Goal: Task Accomplishment & Management: Complete application form

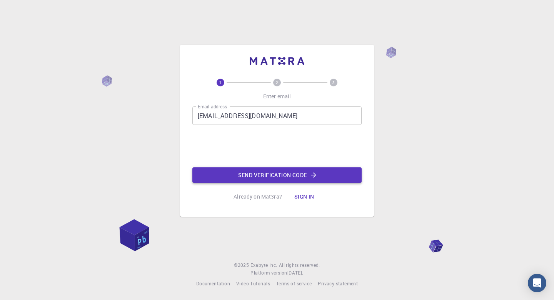
click at [249, 172] on button "Send verification code" at bounding box center [276, 174] width 169 height 15
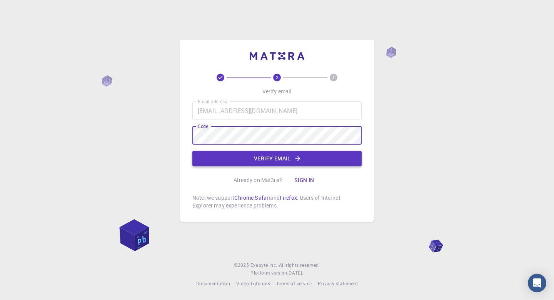
click at [243, 154] on button "Verify email" at bounding box center [276, 158] width 169 height 15
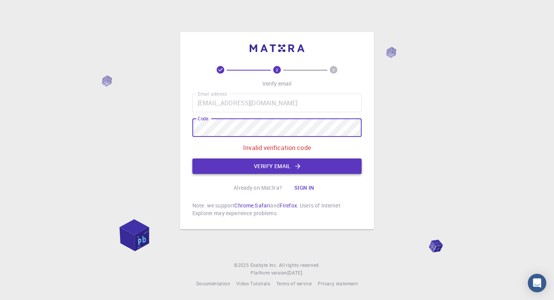
click at [285, 172] on button "Verify email" at bounding box center [276, 165] width 169 height 15
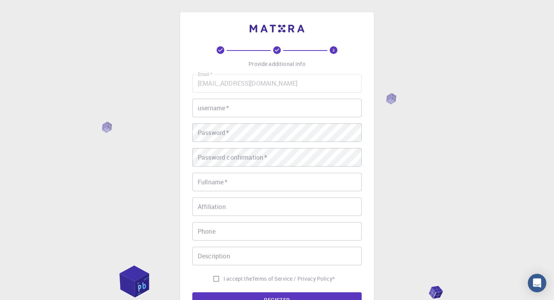
click at [261, 99] on input "username   *" at bounding box center [276, 108] width 169 height 18
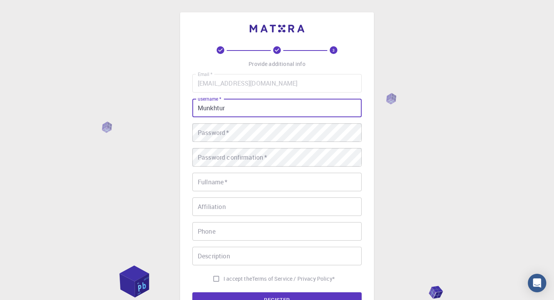
type input "Munkhtur"
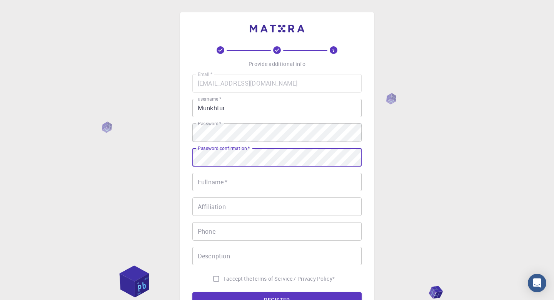
click at [232, 181] on input "Fullname   *" at bounding box center [276, 181] width 169 height 18
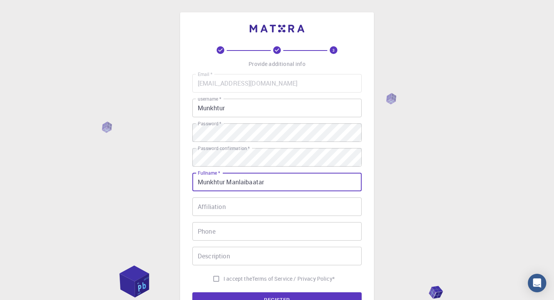
type input "Munkhtur Manlaibaatar"
click at [232, 202] on input "Affiliation" at bounding box center [276, 206] width 169 height 18
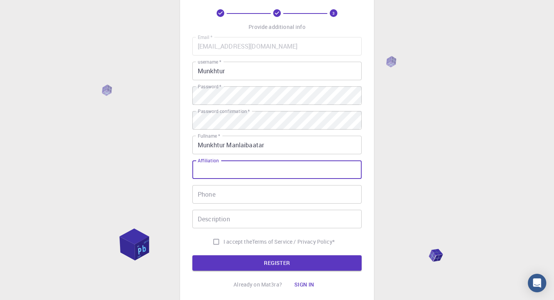
scroll to position [37, 0]
type input "a"
click at [236, 197] on input "Phone" at bounding box center [276, 193] width 169 height 18
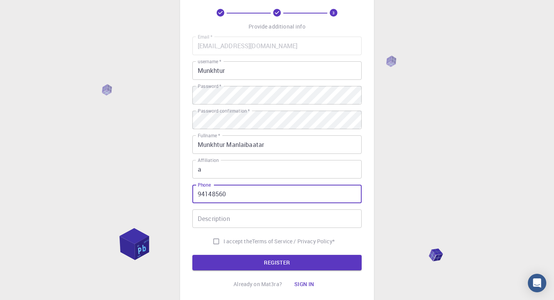
type input "94148560"
click at [235, 221] on input "Description" at bounding box center [276, 218] width 169 height 18
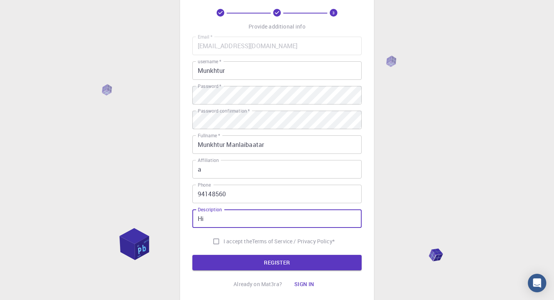
type input "Hi"
click at [214, 243] on input "I accept the Terms of Service / Privacy Policy *" at bounding box center [216, 241] width 15 height 15
checkbox input "true"
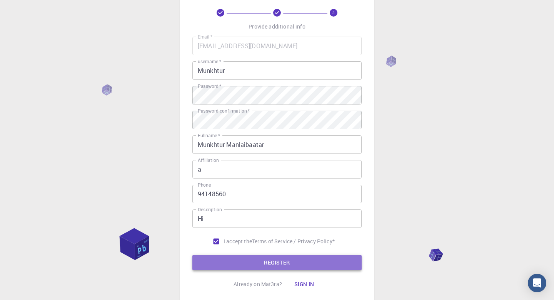
click at [232, 255] on button "REGISTER" at bounding box center [276, 261] width 169 height 15
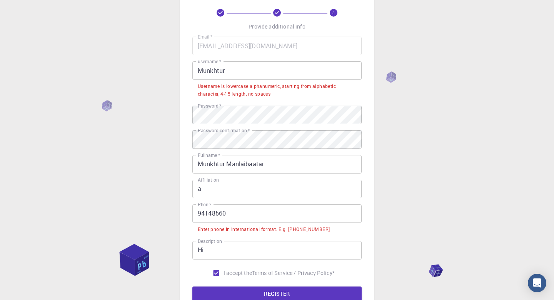
click at [251, 70] on input "Munkhtur" at bounding box center [276, 70] width 169 height 18
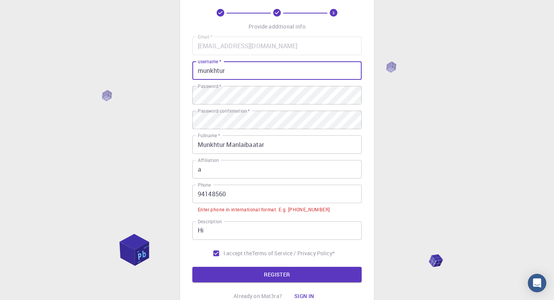
type input "munkhtur"
click at [254, 194] on input "94148560" at bounding box center [276, 193] width 169 height 18
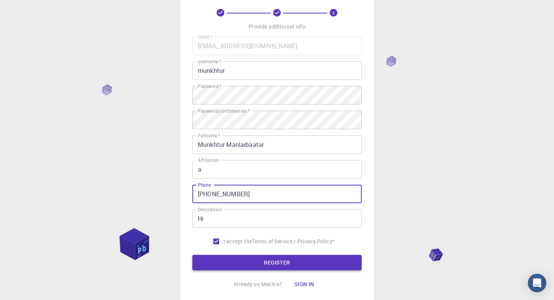
type input "[PHONE_NUMBER]"
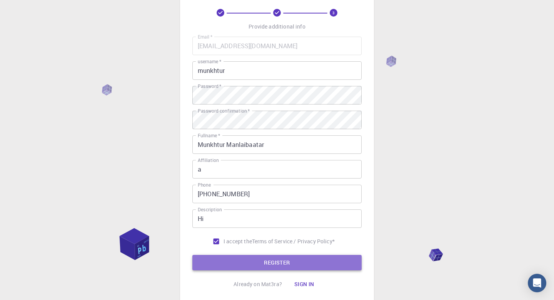
click at [275, 266] on button "REGISTER" at bounding box center [276, 261] width 169 height 15
click at [277, 261] on button "REGISTER" at bounding box center [276, 261] width 169 height 15
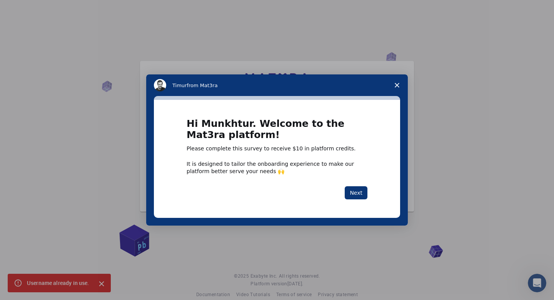
click at [410, 166] on div "Intercom messenger" at bounding box center [277, 150] width 554 height 300
click at [399, 83] on polygon "Close survey" at bounding box center [397, 85] width 5 height 5
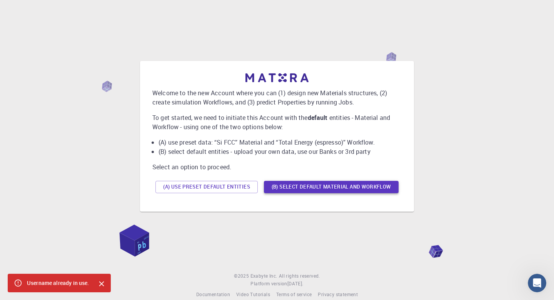
click at [291, 186] on button "(B) Select default material and workflow" at bounding box center [331, 187] width 135 height 12
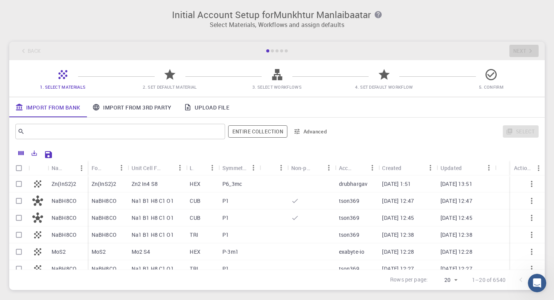
click at [243, 19] on h3 "Initial Account Setup for Munkhtur Manlaibaatar" at bounding box center [277, 14] width 527 height 11
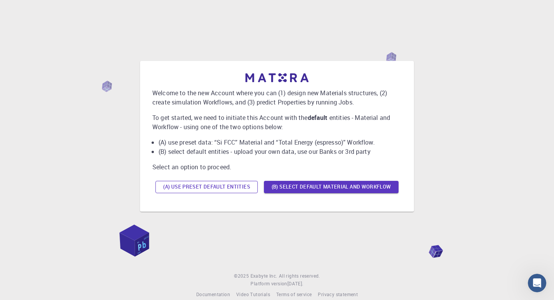
click at [192, 185] on button "(A) Use preset default entities" at bounding box center [207, 187] width 102 height 12
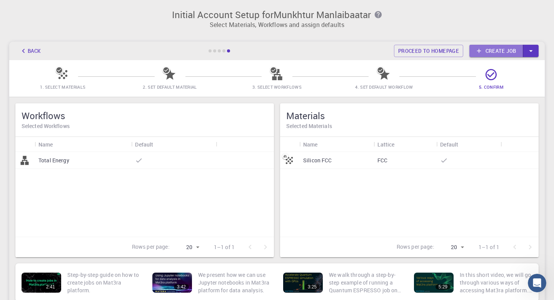
click at [492, 50] on link "Create job" at bounding box center [497, 51] width 54 height 12
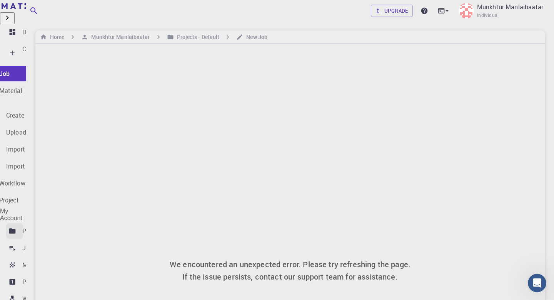
click at [11, 228] on icon at bounding box center [12, 230] width 7 height 5
